Goal: Find specific page/section: Find specific page/section

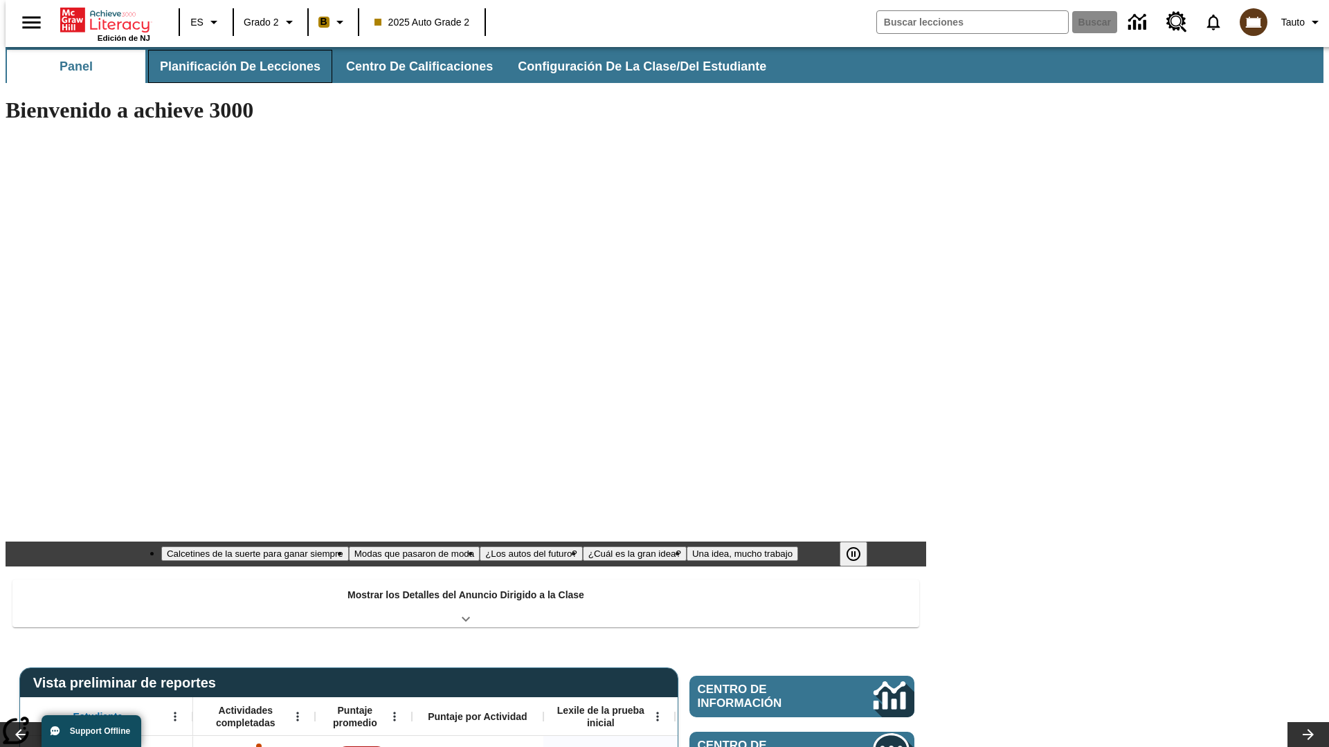
click at [232, 66] on span "Planificación de lecciones" at bounding box center [240, 67] width 161 height 16
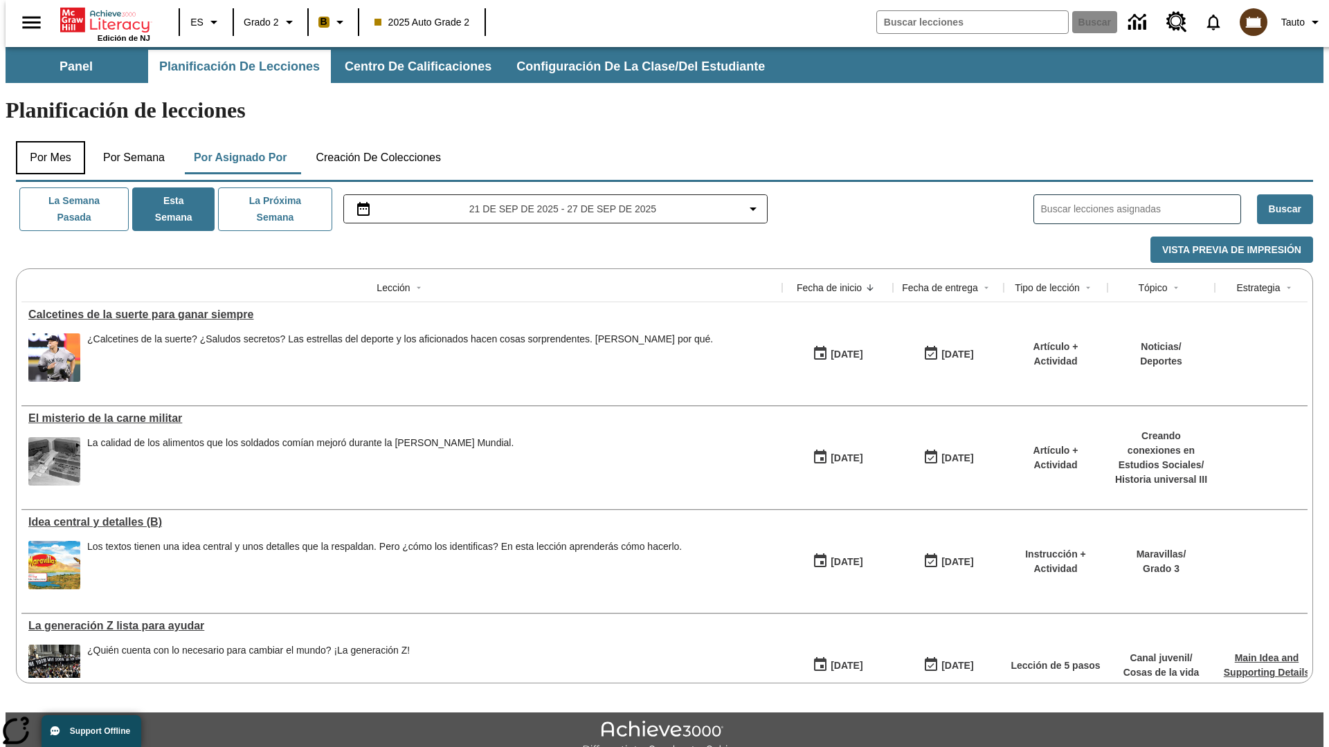
click at [45, 141] on button "Por mes" at bounding box center [50, 157] width 69 height 33
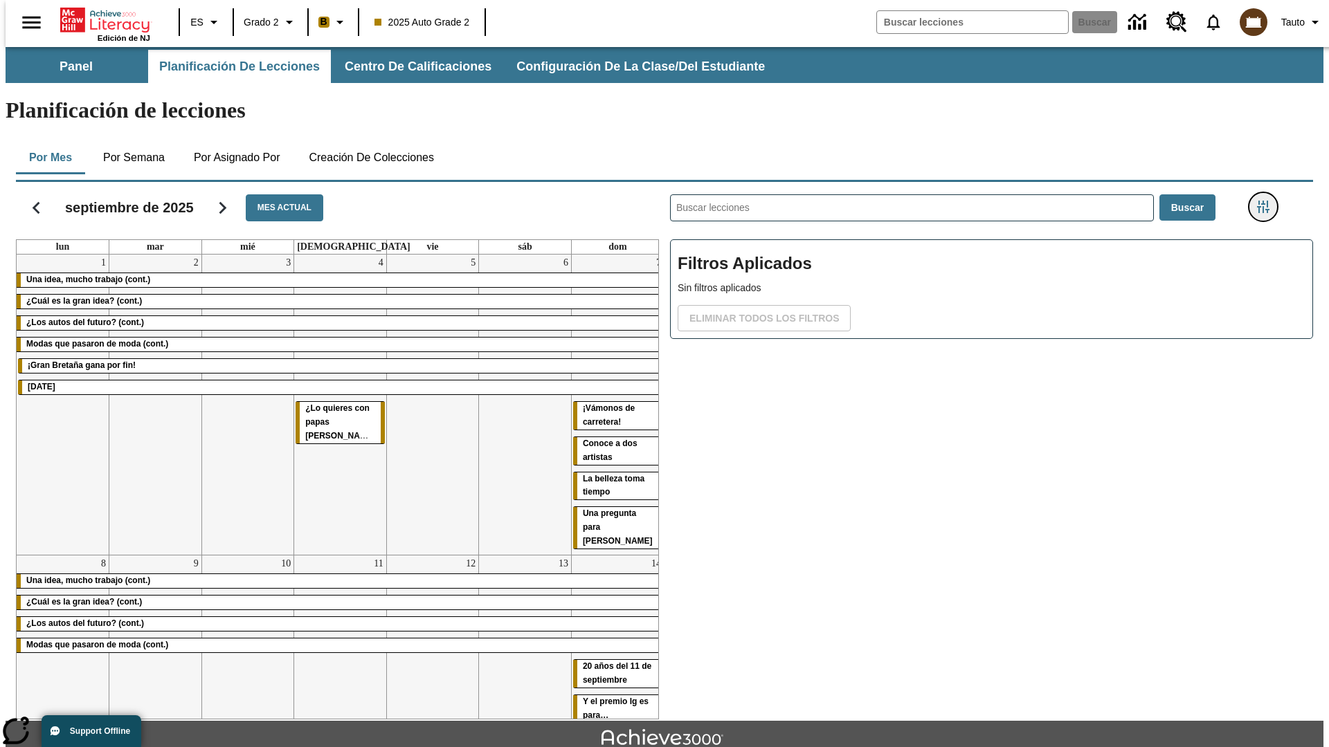
click at [1267, 201] on icon "Menú lateral de filtros" at bounding box center [1263, 207] width 12 height 12
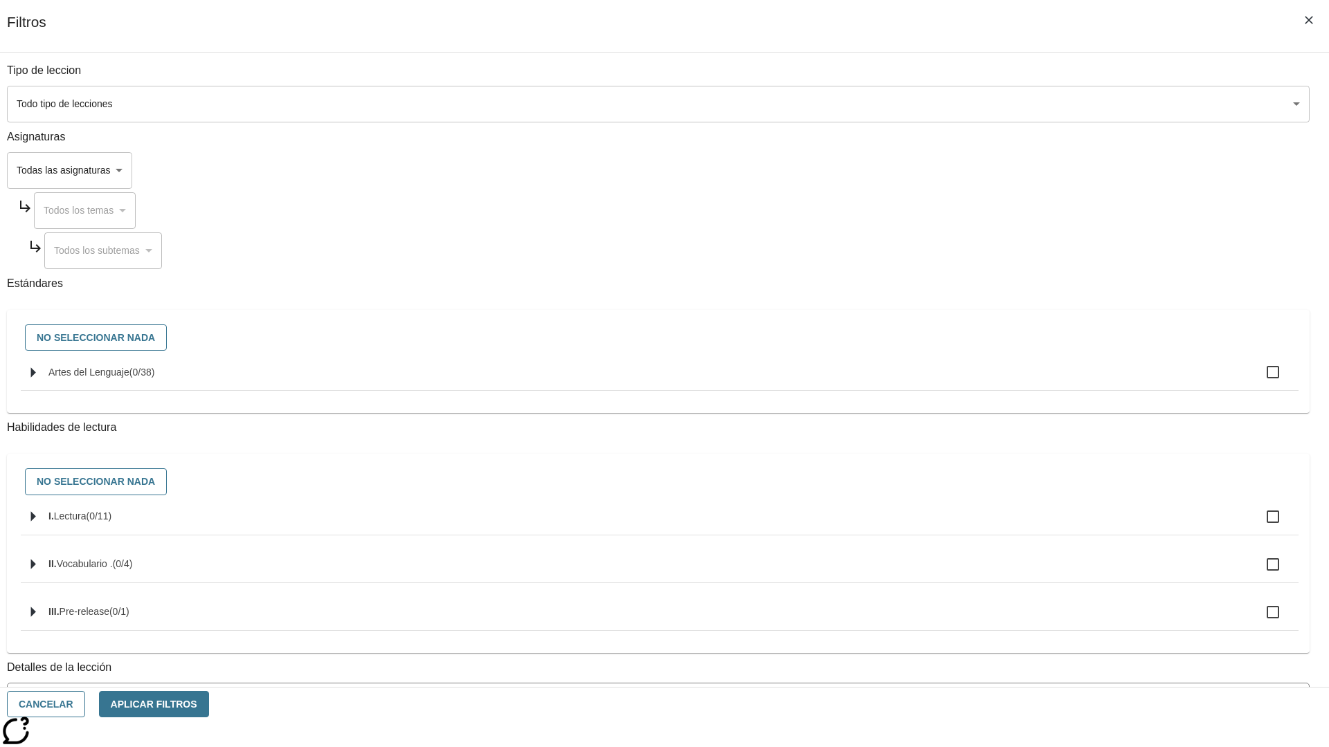
click at [996, 104] on body "[MEDICAL_DATA] al contenido principal Edición de NJ ES Grado 2 B 2025 Auto Grad…" at bounding box center [665, 428] width 1318 height 763
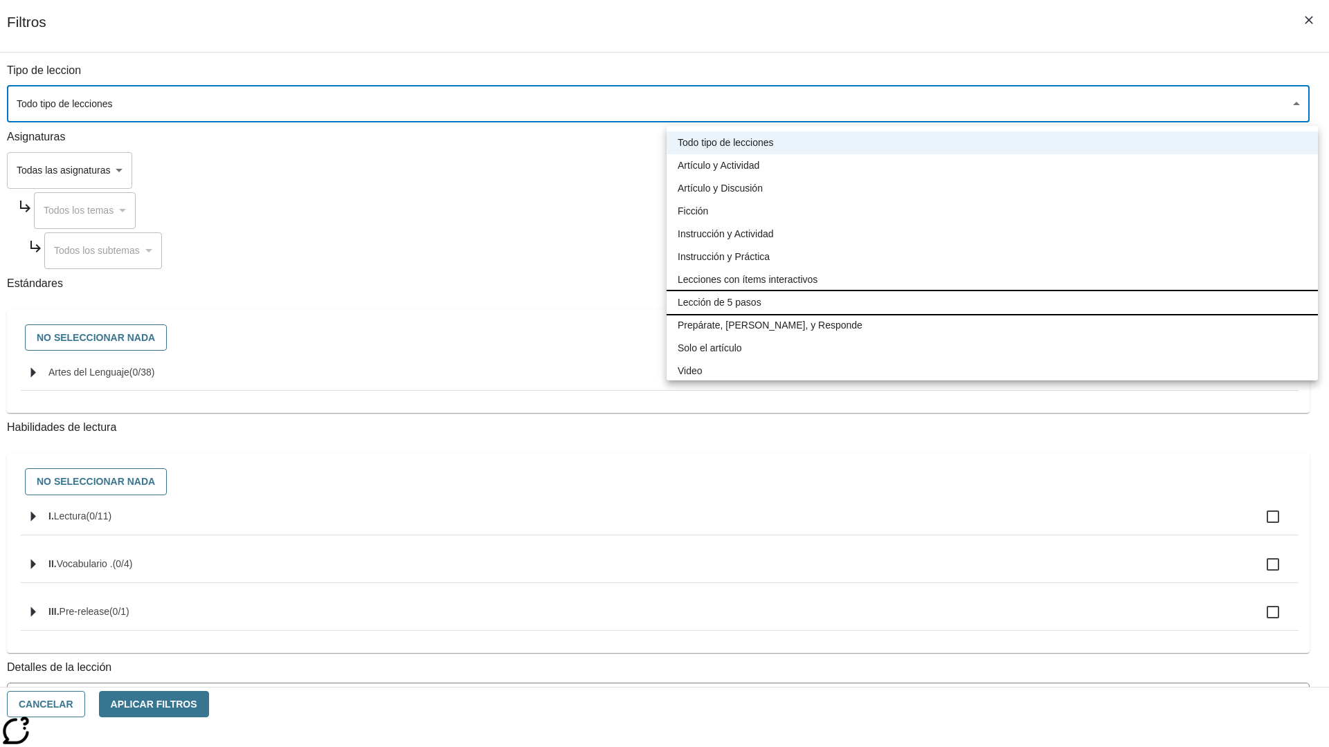
click at [992, 302] on li "Lección de 5 pasos" at bounding box center [991, 302] width 651 height 23
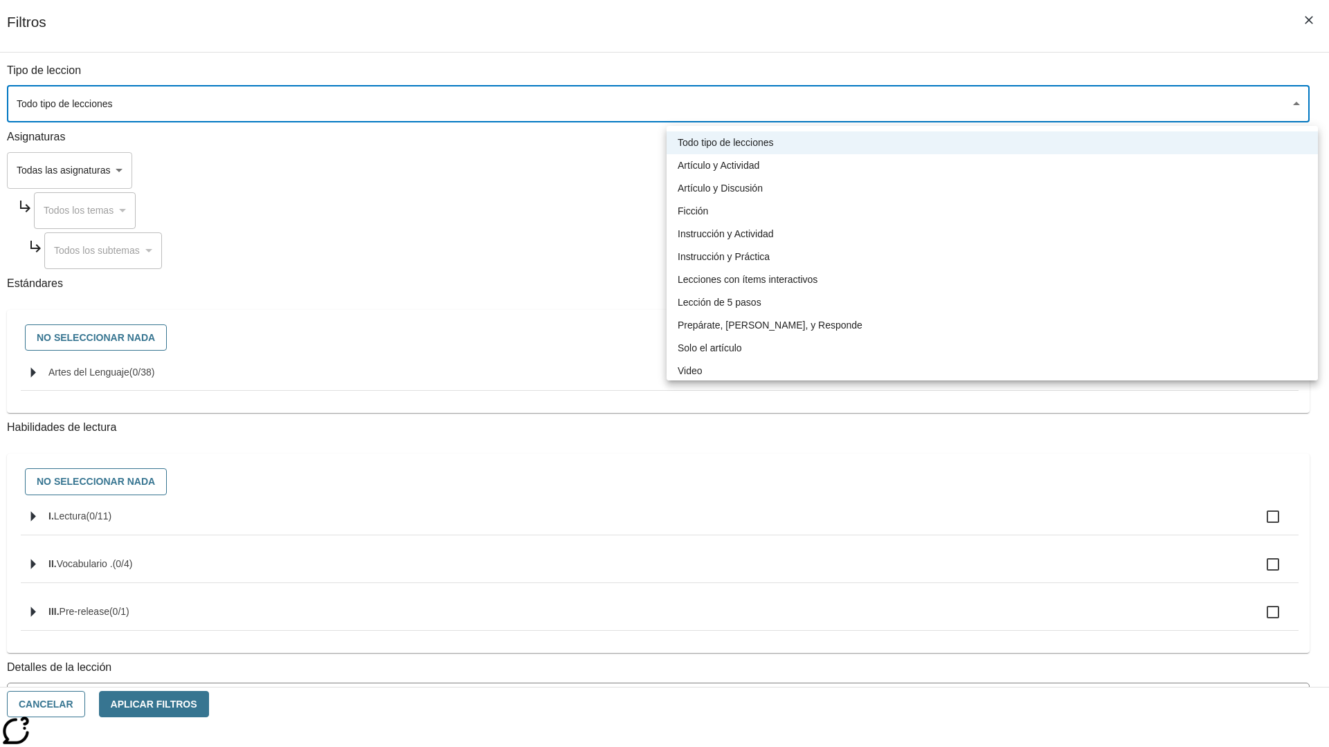
type input "1"
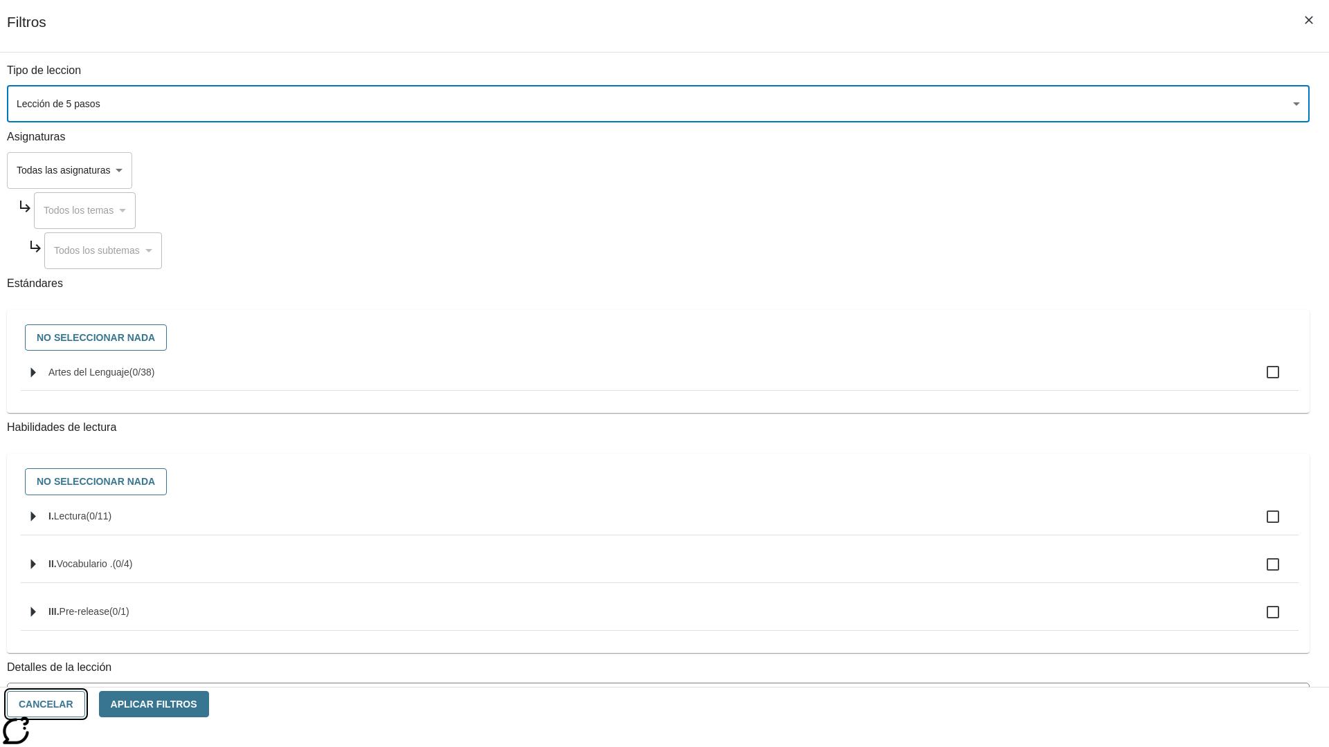
click at [85, 704] on button "Cancelar" at bounding box center [46, 704] width 78 height 27
click at [1267, 201] on icon "Menú lateral de filtros" at bounding box center [1263, 207] width 12 height 12
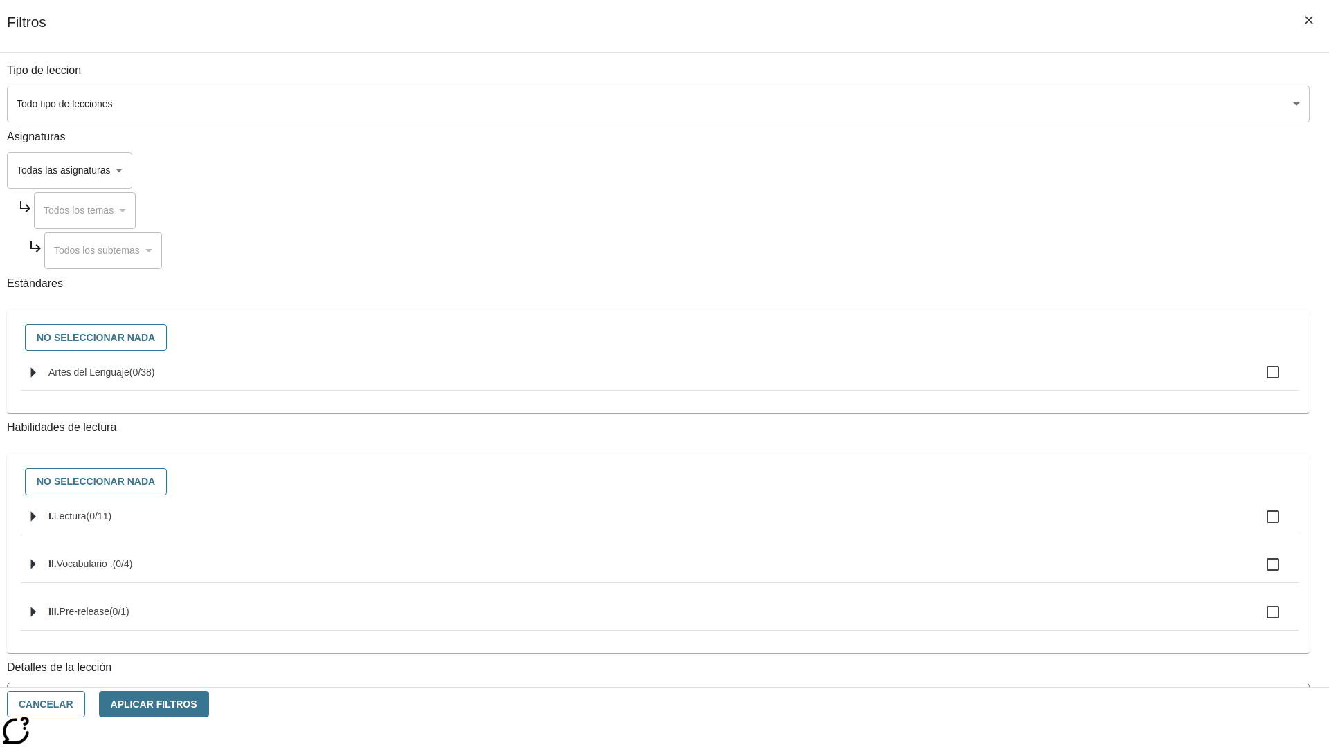
click at [996, 104] on body "[MEDICAL_DATA] al contenido principal Edición de NJ ES Grado 2 B 2025 Auto Grad…" at bounding box center [665, 428] width 1318 height 763
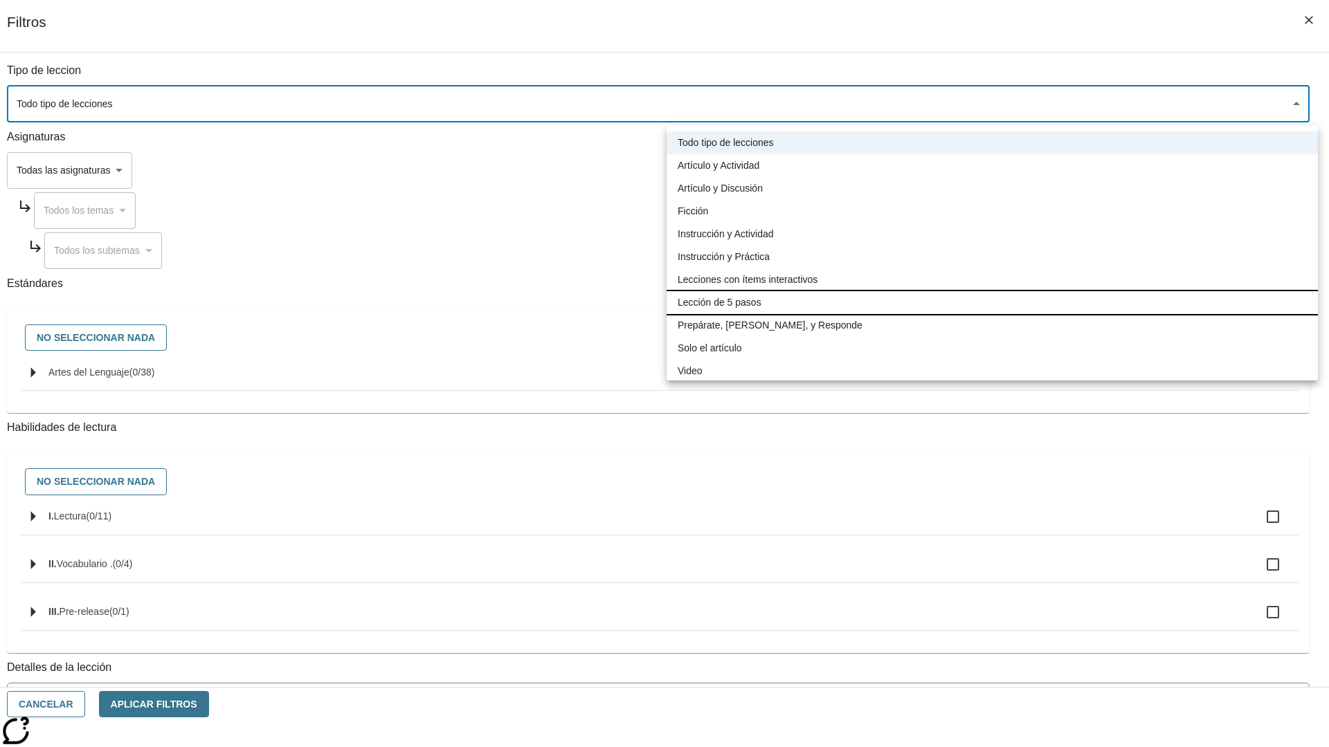
click at [992, 302] on li "Lección de 5 pasos" at bounding box center [991, 302] width 651 height 23
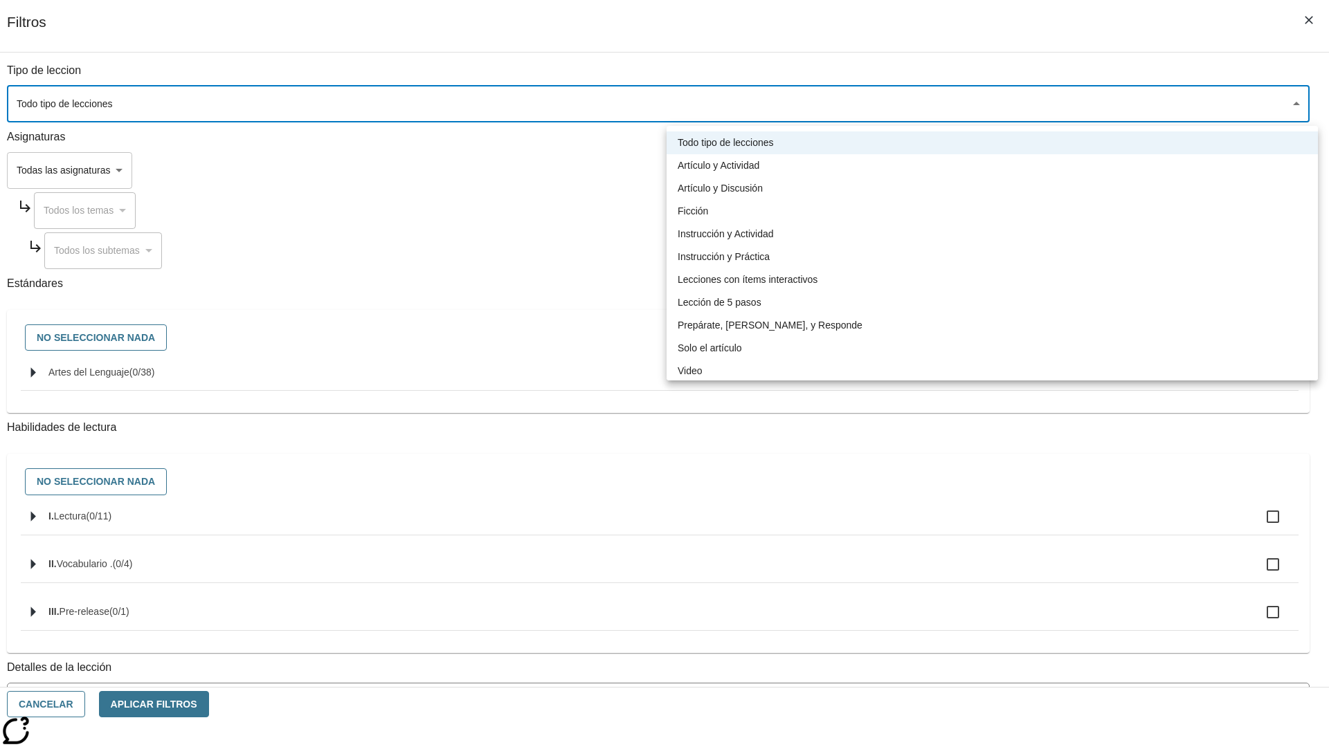
type input "1"
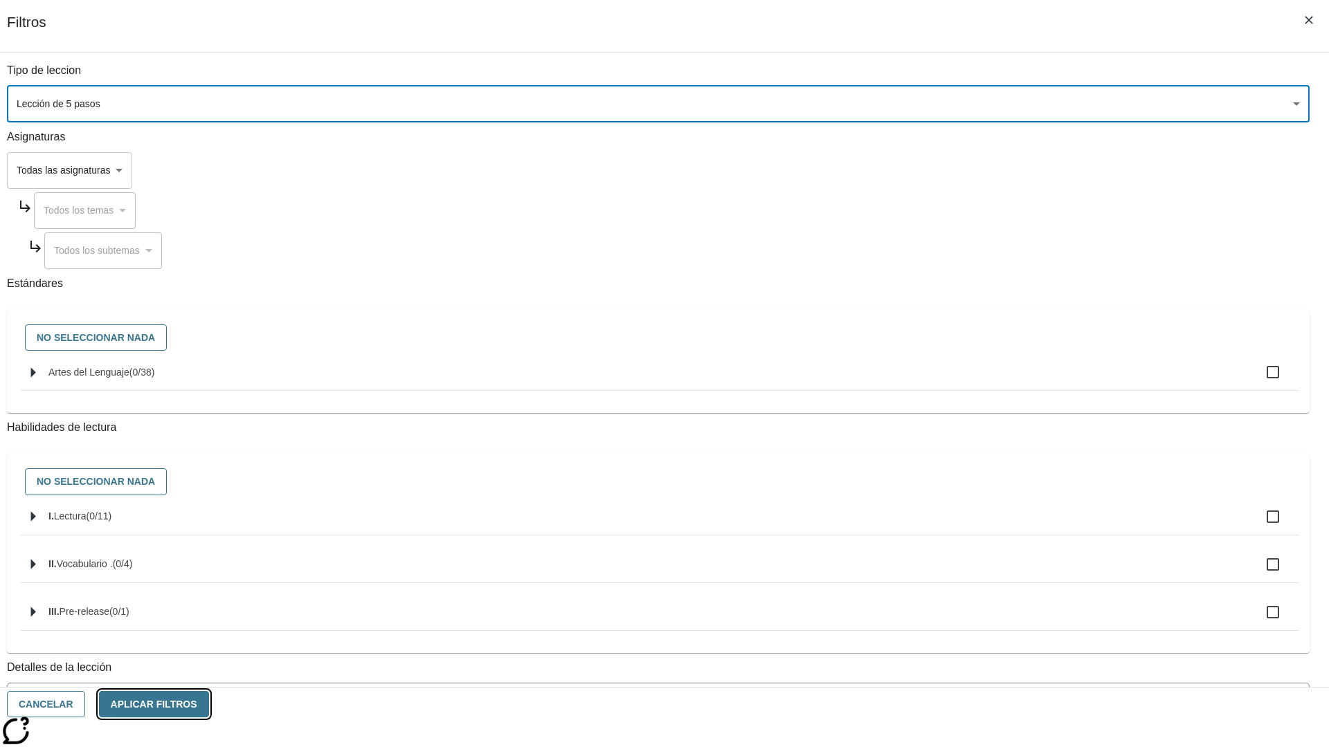
click at [209, 704] on button "Aplicar Filtros" at bounding box center [154, 704] width 110 height 27
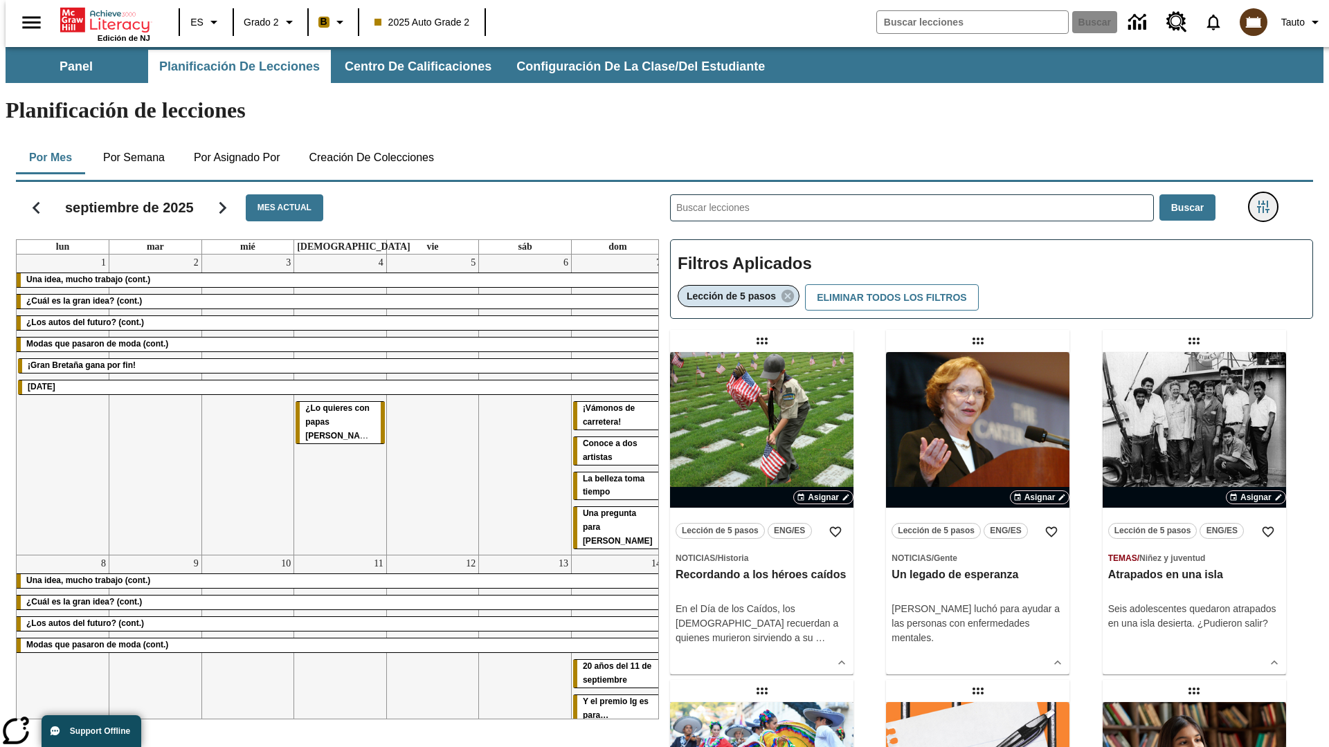
click at [1267, 201] on icon "Menú lateral de filtros" at bounding box center [1263, 207] width 12 height 12
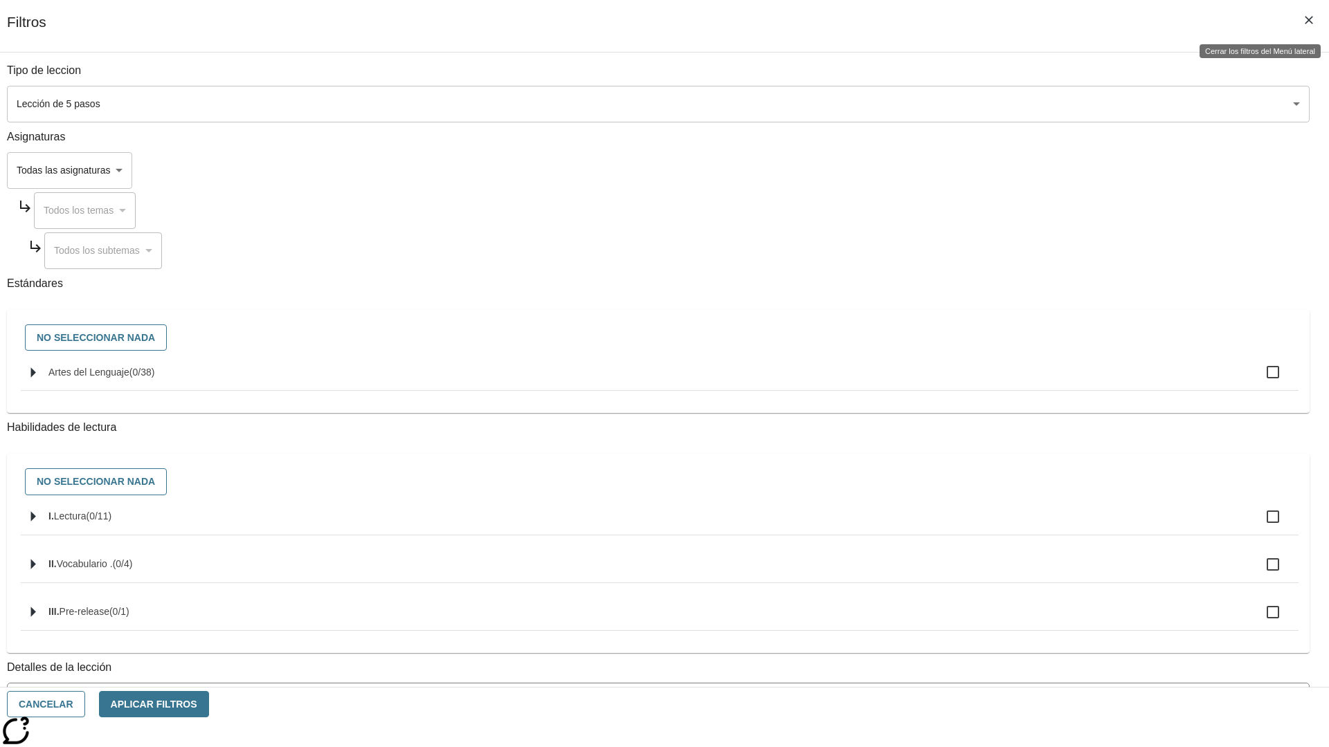
click at [1309, 20] on icon "Cerrar los filtros del Menú lateral" at bounding box center [1308, 20] width 8 height 8
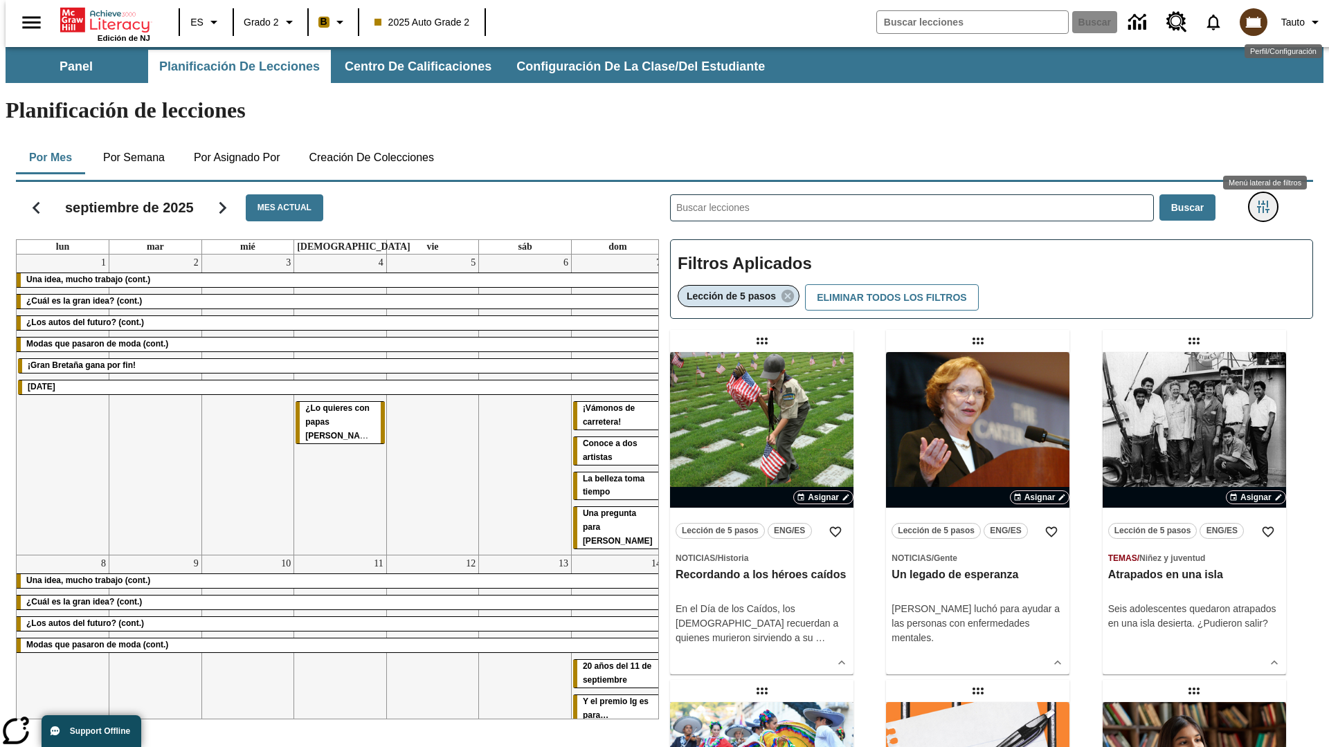
click at [1267, 201] on icon "Menú lateral de filtros" at bounding box center [1263, 207] width 12 height 12
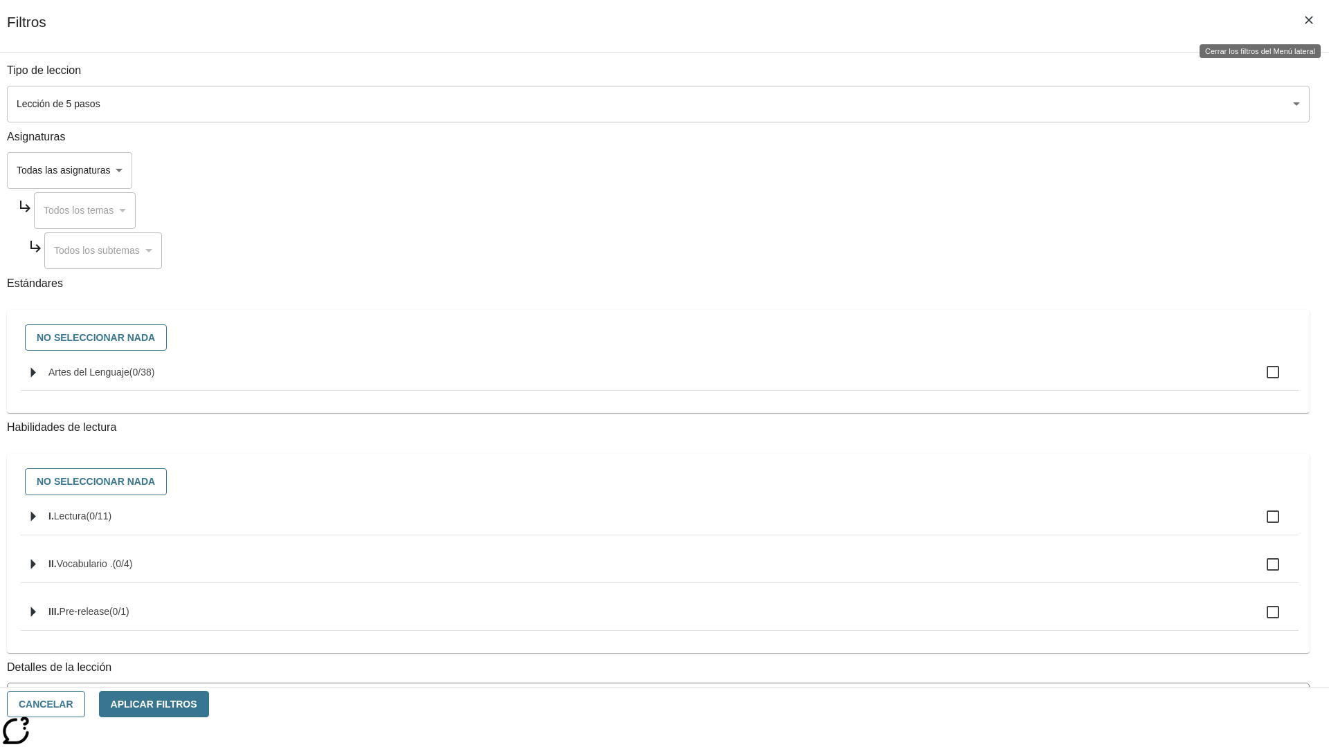
click at [1309, 20] on icon "Cerrar los filtros del Menú lateral" at bounding box center [1308, 20] width 8 height 8
click at [1267, 201] on icon "Menú lateral de filtros" at bounding box center [1263, 207] width 12 height 12
